Goal: Task Accomplishment & Management: Manage account settings

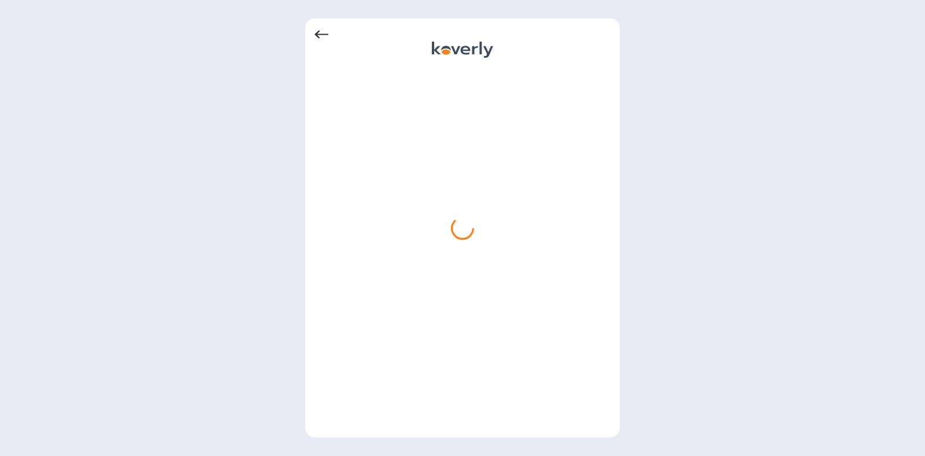
click at [323, 31] on icon at bounding box center [322, 35] width 14 height 14
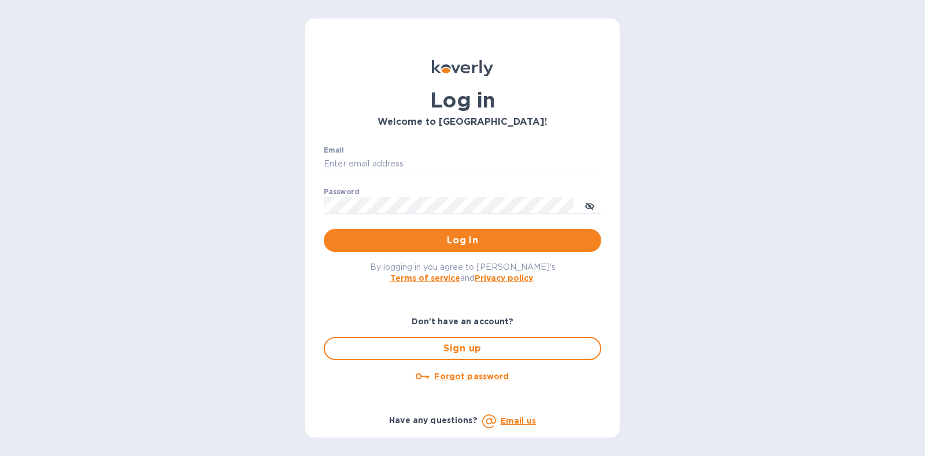
type input "[PERSON_NAME][EMAIL_ADDRESS][DOMAIN_NAME]"
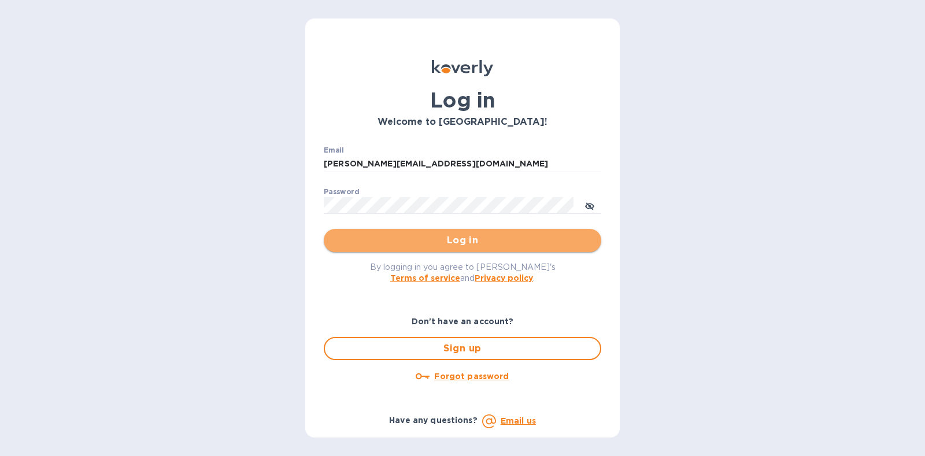
click at [445, 241] on span "Log in" at bounding box center [462, 241] width 259 height 14
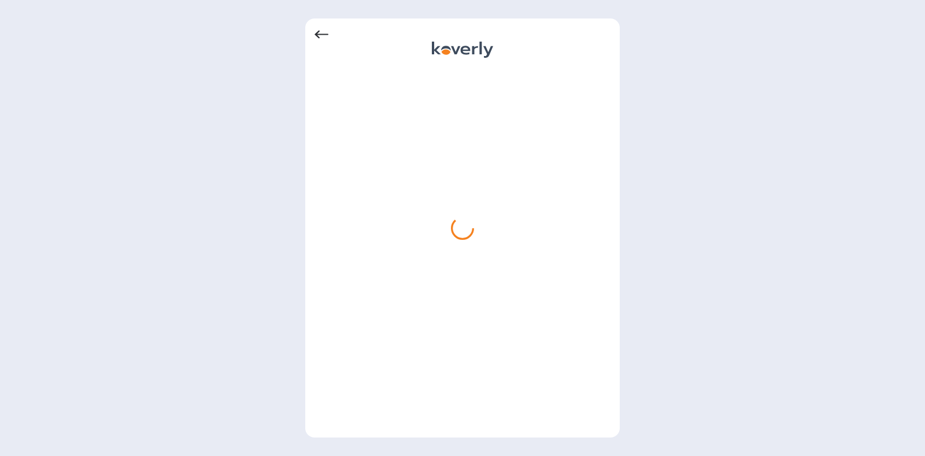
click at [326, 33] on icon at bounding box center [322, 35] width 14 height 14
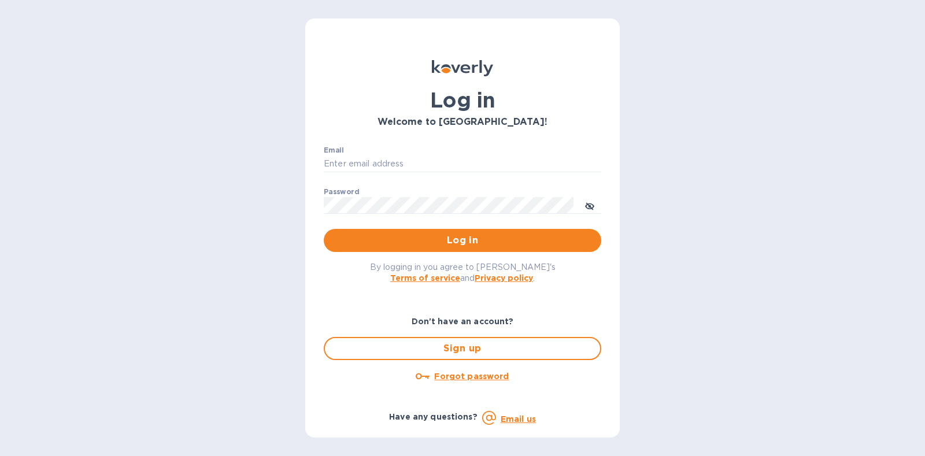
type input "[PERSON_NAME][EMAIL_ADDRESS][DOMAIN_NAME]"
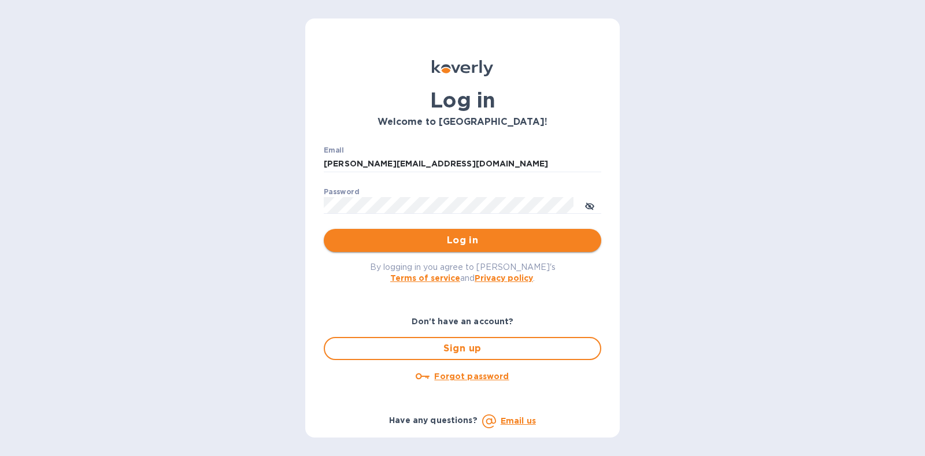
click at [441, 240] on span "Log in" at bounding box center [462, 241] width 259 height 14
